Goal: Task Accomplishment & Management: Manage account settings

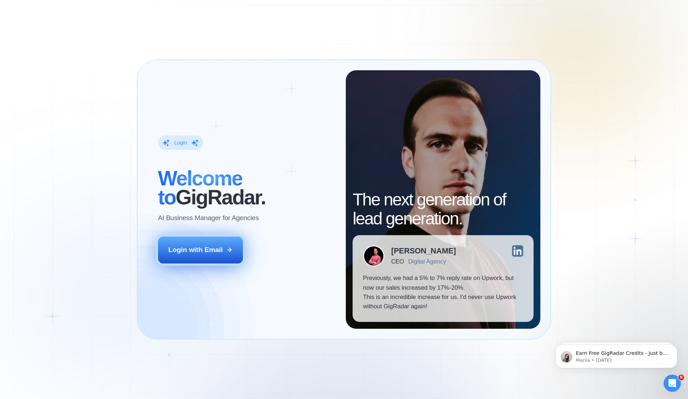
click at [204, 247] on div "Login with Email" at bounding box center [195, 249] width 54 height 9
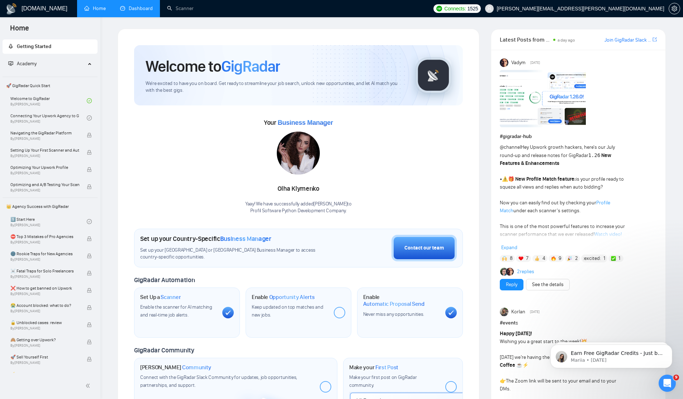
click at [145, 11] on link "Dashboard" at bounding box center [136, 8] width 33 height 6
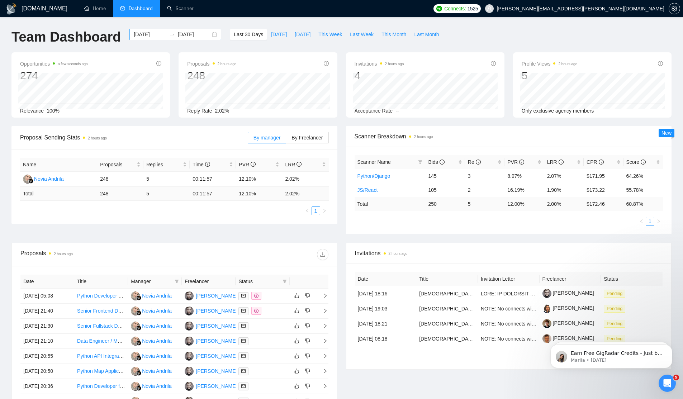
click at [214, 33] on div "2025-08-24 2025-09-23" at bounding box center [175, 34] width 92 height 11
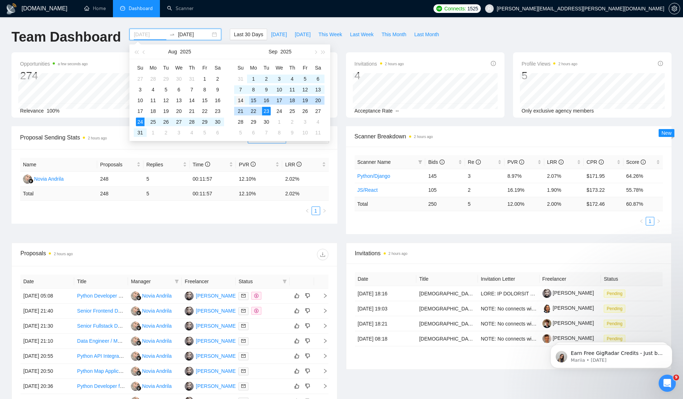
type input "2025-09-14"
click at [238, 103] on div "14" at bounding box center [240, 100] width 9 height 9
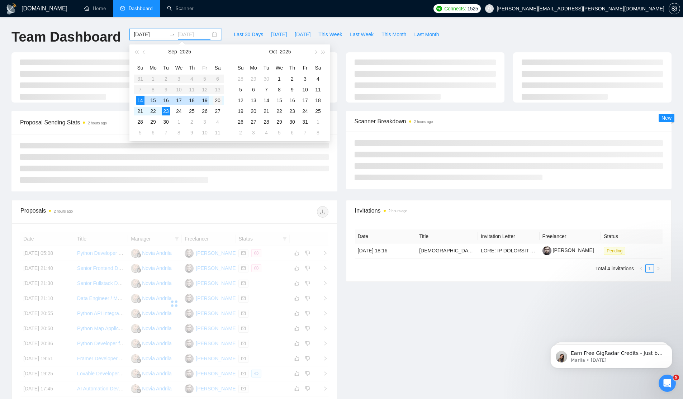
type input "2025-09-20"
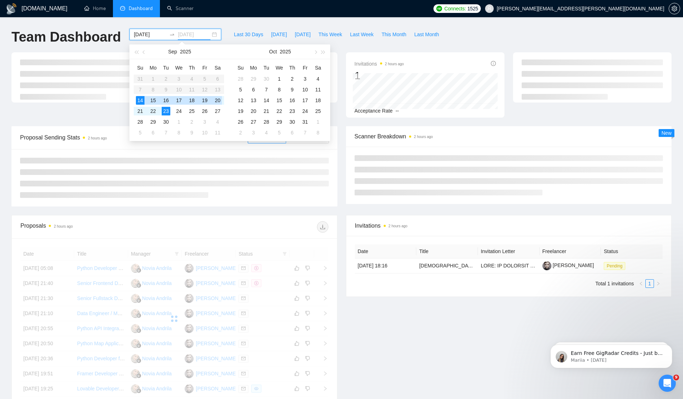
click at [221, 101] on div "20" at bounding box center [217, 100] width 9 height 9
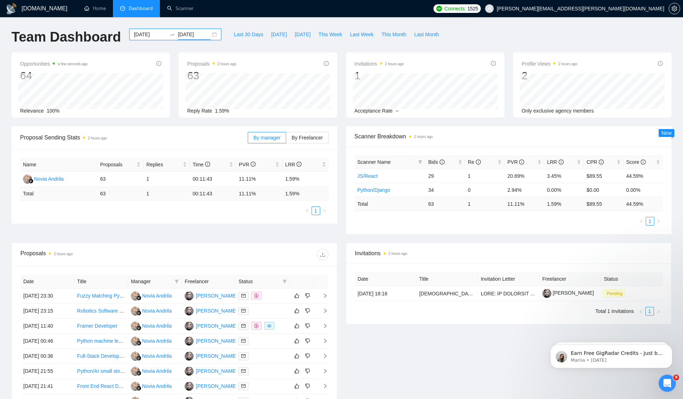
click at [214, 34] on div "2025-09-14 2025-09-20" at bounding box center [175, 34] width 92 height 11
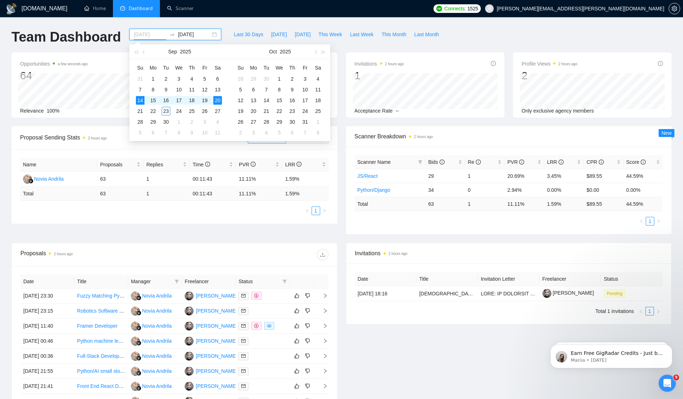
type input "2025-09-14"
click at [143, 103] on div "14" at bounding box center [140, 100] width 9 height 9
type input "2025-09-21"
click at [142, 111] on div "21" at bounding box center [140, 111] width 9 height 9
